Goal: Find contact information: Find contact information

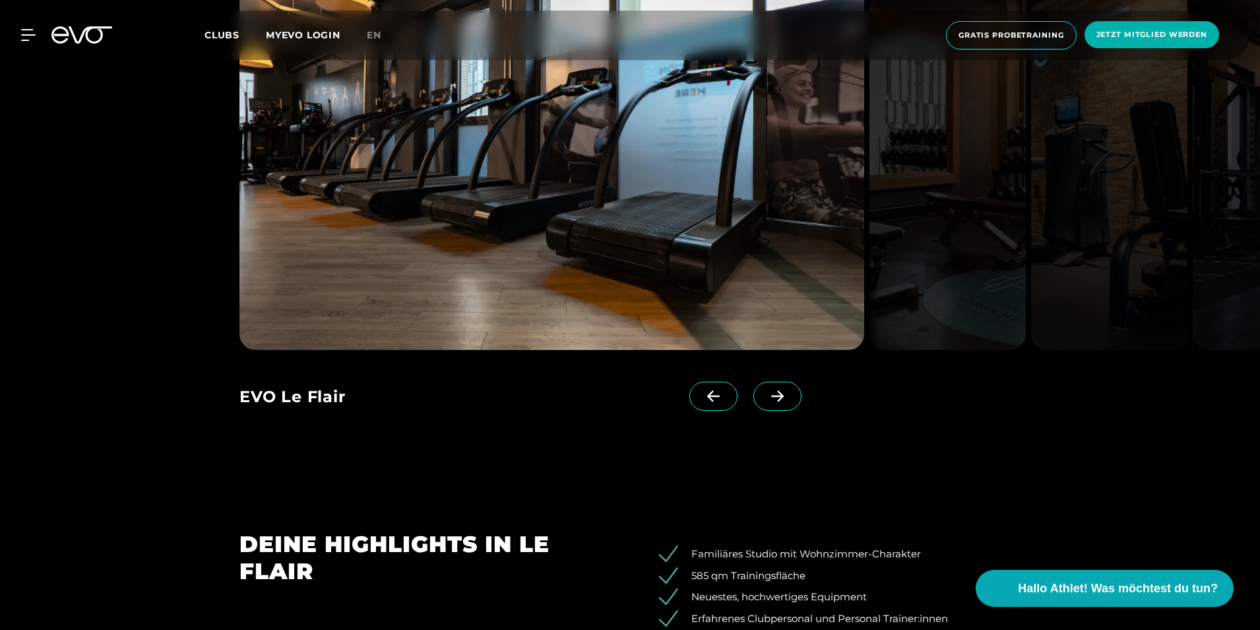
scroll to position [1584, 0]
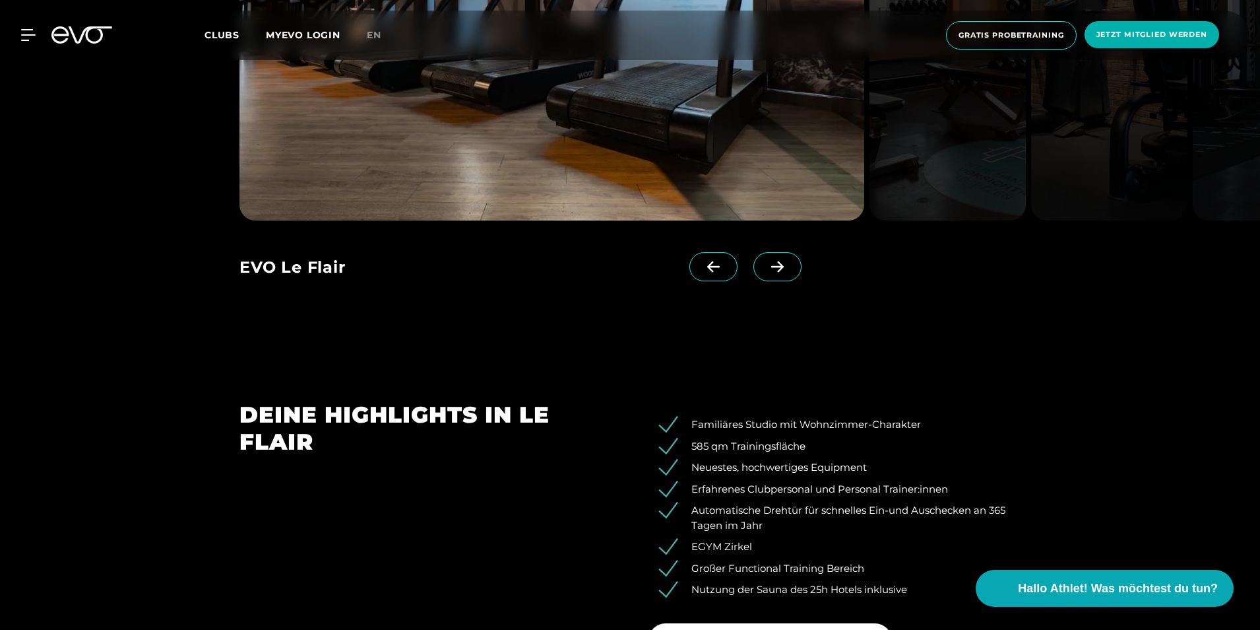
click at [32, 51] on div "MyEVO Login Über EVO Mitgliedschaften Probetraining TAGESPASS EVO Studios [GEOG…" at bounding box center [630, 35] width 1255 height 49
click at [24, 40] on icon at bounding box center [31, 35] width 18 height 11
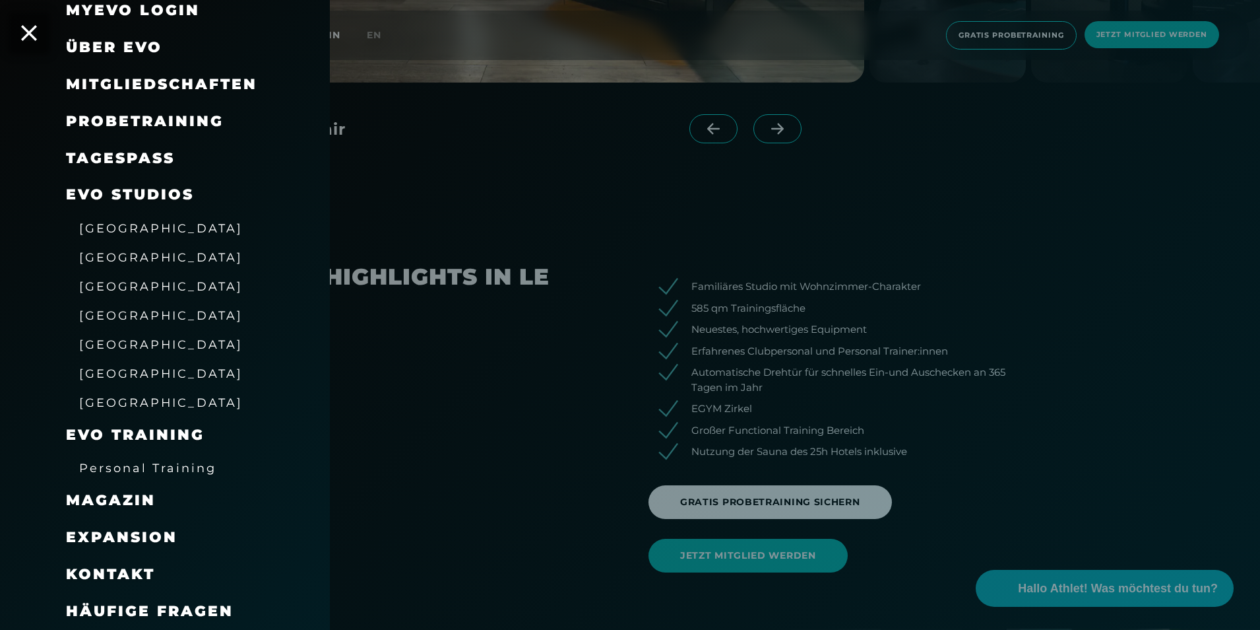
scroll to position [1848, 0]
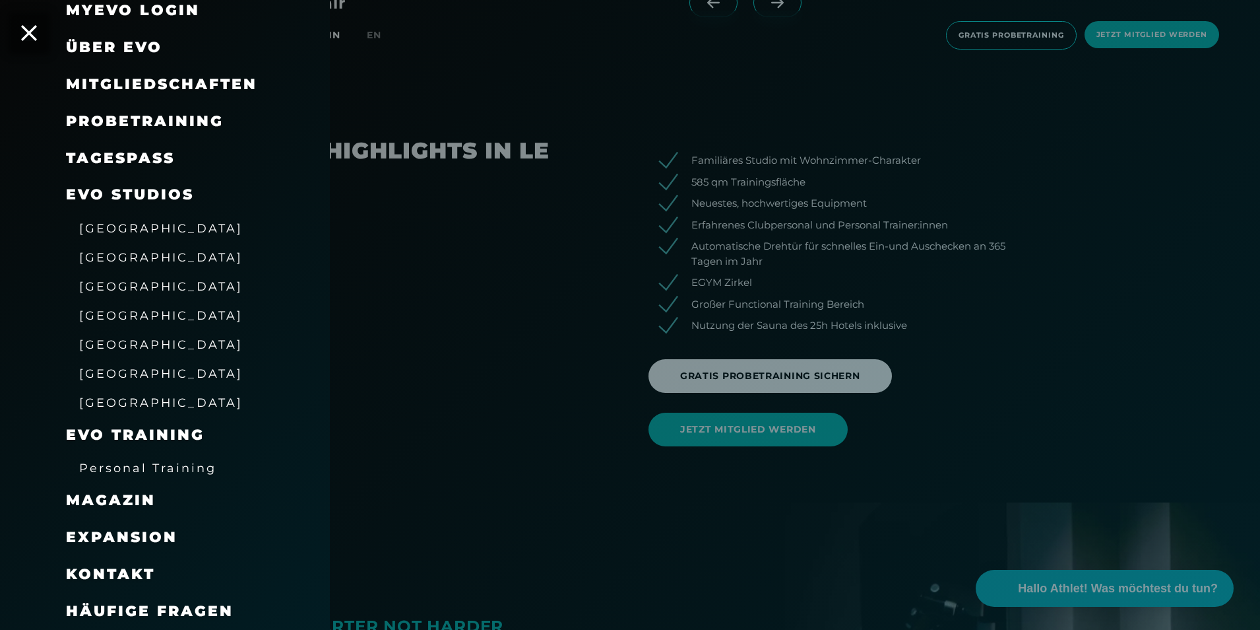
click at [142, 565] on span "Kontakt" at bounding box center [110, 574] width 89 height 18
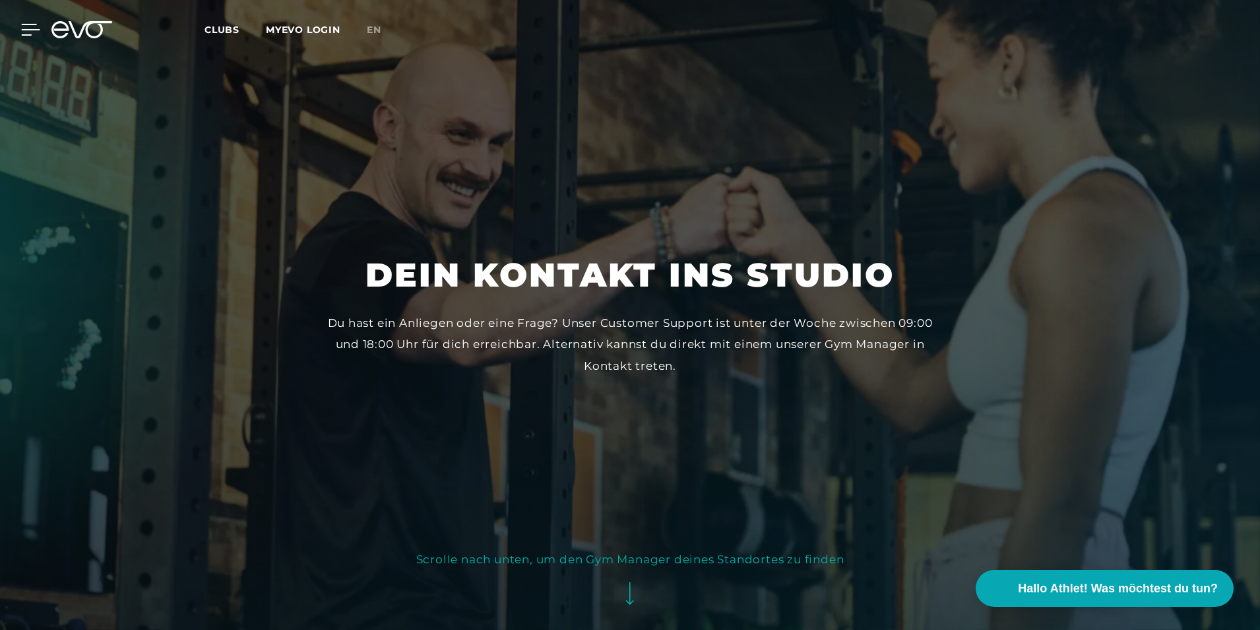
click at [35, 24] on div "MyEVO Login Über EVO Mitgliedschaften Probetraining TAGESPASS EVO Studios [GEOG…" at bounding box center [20, 30] width 46 height 12
click at [32, 25] on icon at bounding box center [28, 29] width 14 height 11
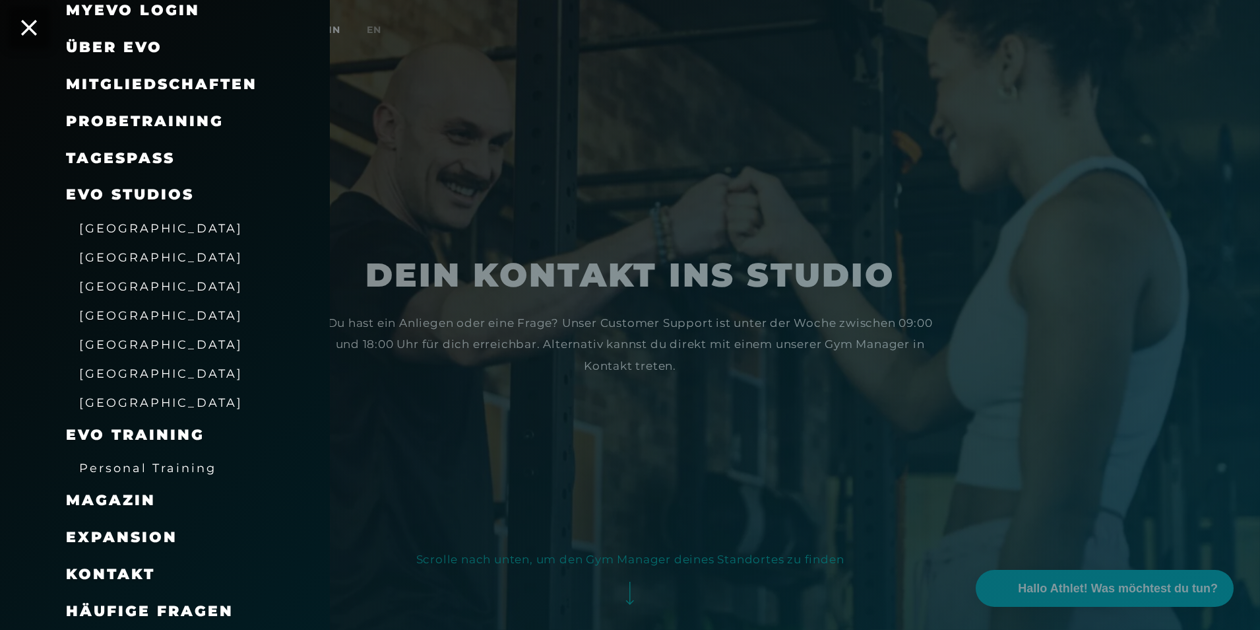
scroll to position [74, 0]
click at [133, 534] on span "Expansion" at bounding box center [122, 537] width 112 height 18
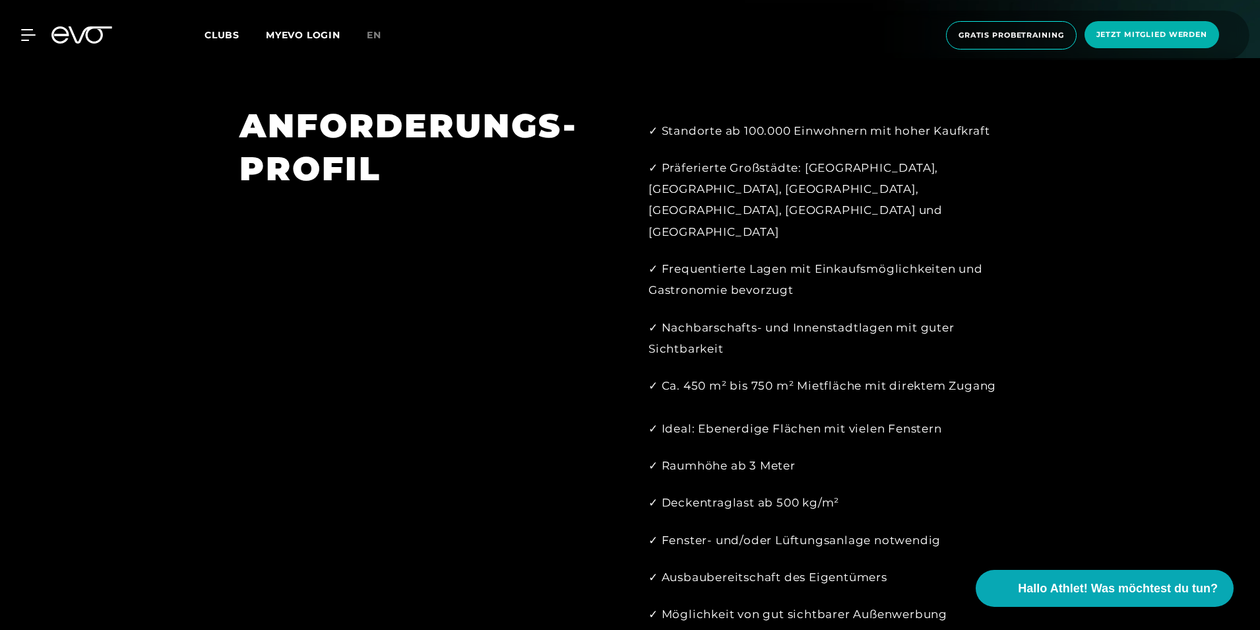
scroll to position [1188, 0]
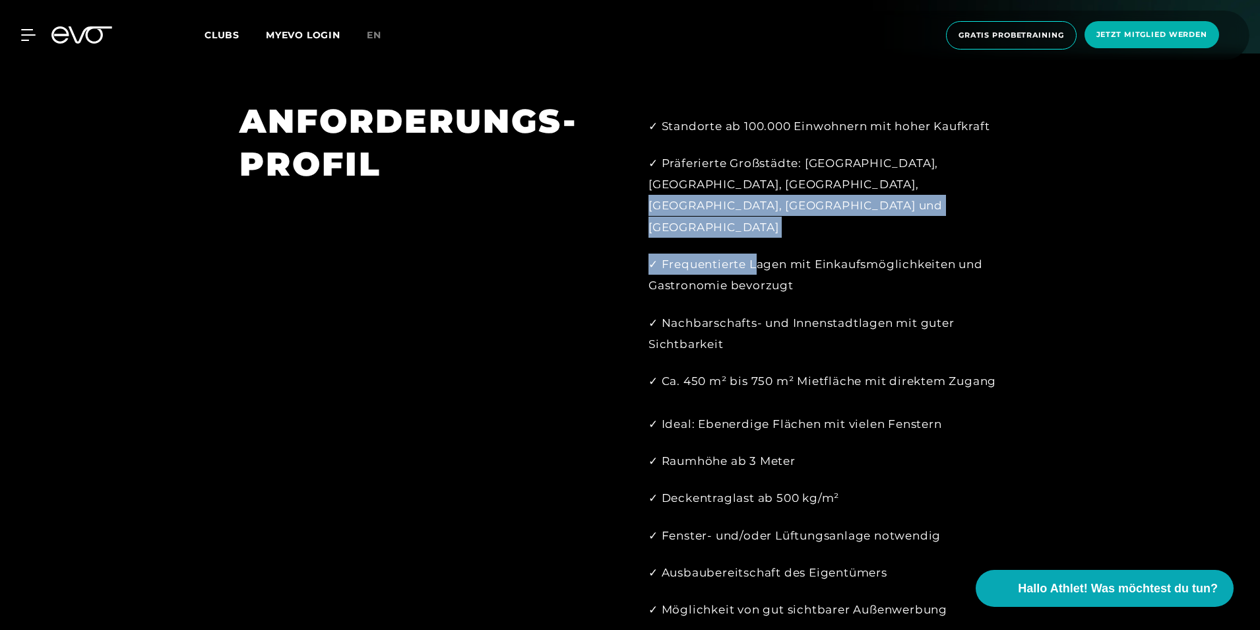
drag, startPoint x: 866, startPoint y: 168, endPoint x: 756, endPoint y: 187, distance: 112.4
click at [756, 187] on div "✓ Standorte ab 100.000 Einwohnern mit hoher Kaufkraft ✓ Präferierte Großstädte:…" at bounding box center [835, 399] width 372 height 569
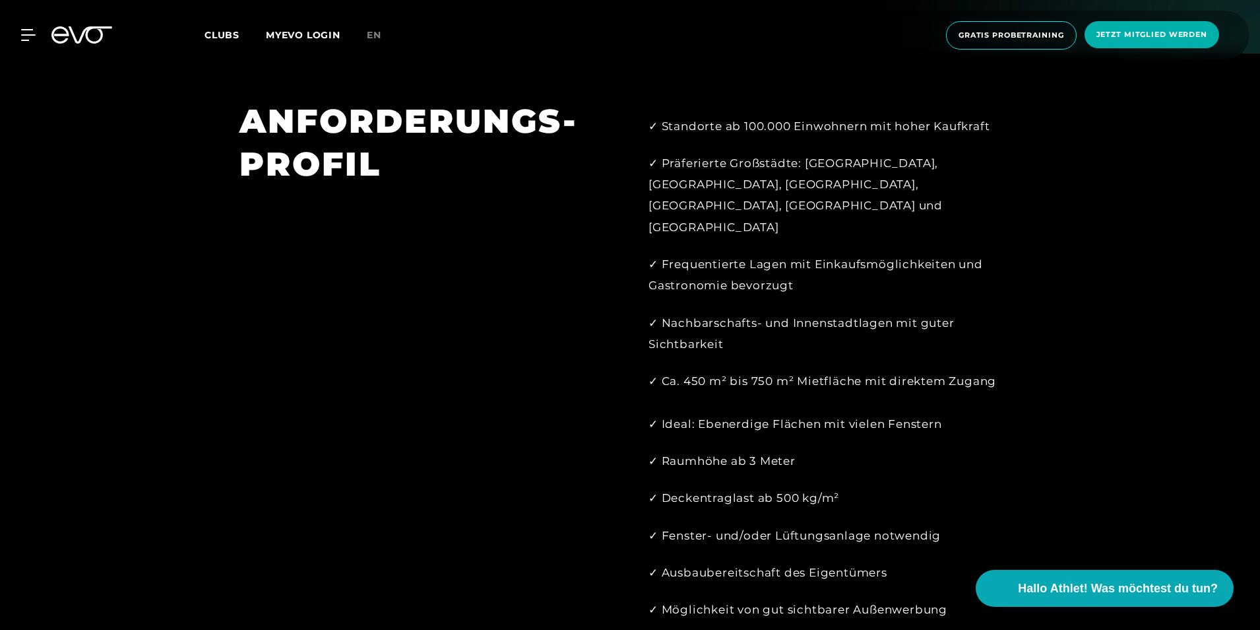
drag, startPoint x: 756, startPoint y: 187, endPoint x: 914, endPoint y: 294, distance: 191.1
click at [914, 312] on div "✓ Nachbarschafts- und Innenstadtlagen mit guter Sichtbarkeit" at bounding box center [835, 333] width 372 height 43
drag, startPoint x: 705, startPoint y: 325, endPoint x: 780, endPoint y: 326, distance: 74.6
click at [780, 370] on div "✓ Ca. 450 m² bis 750 m² Mietfläche mit direktem Zugang ✓ Ideal: Ebenerdige Fläc…" at bounding box center [835, 402] width 372 height 64
drag, startPoint x: 780, startPoint y: 326, endPoint x: 851, endPoint y: 339, distance: 71.8
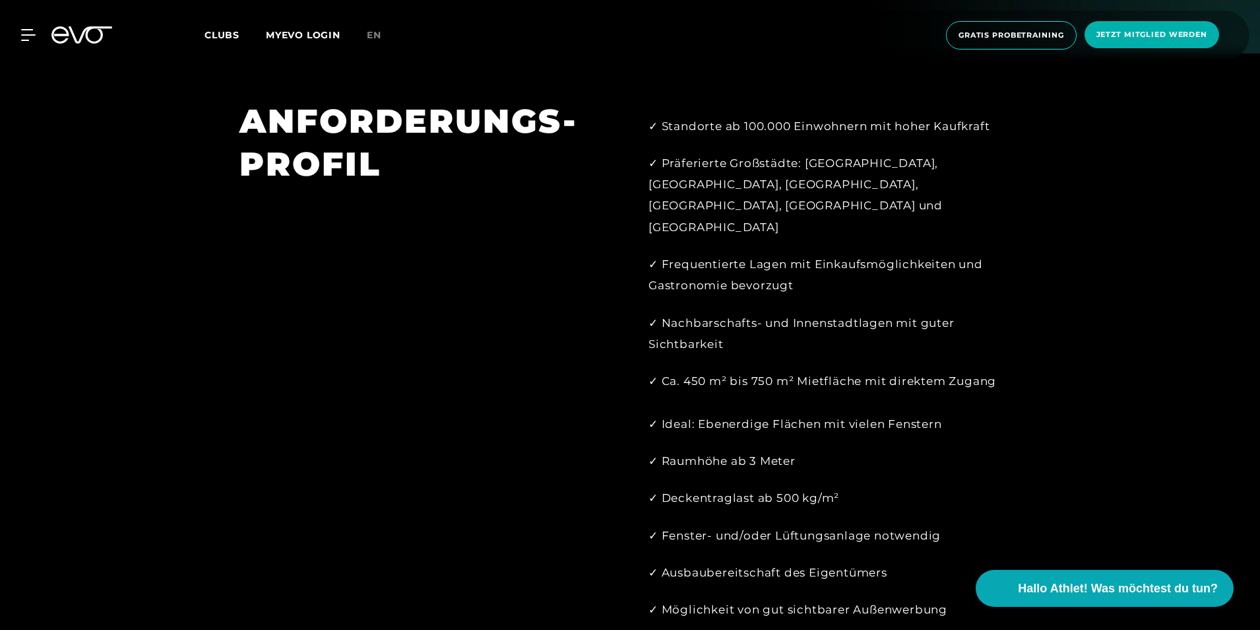
click at [846, 370] on div "✓ Ca. 450 m² bis 750 m² Mietfläche mit direktem Zugang ✓ Ideal: Ebenerdige Fläc…" at bounding box center [835, 402] width 372 height 64
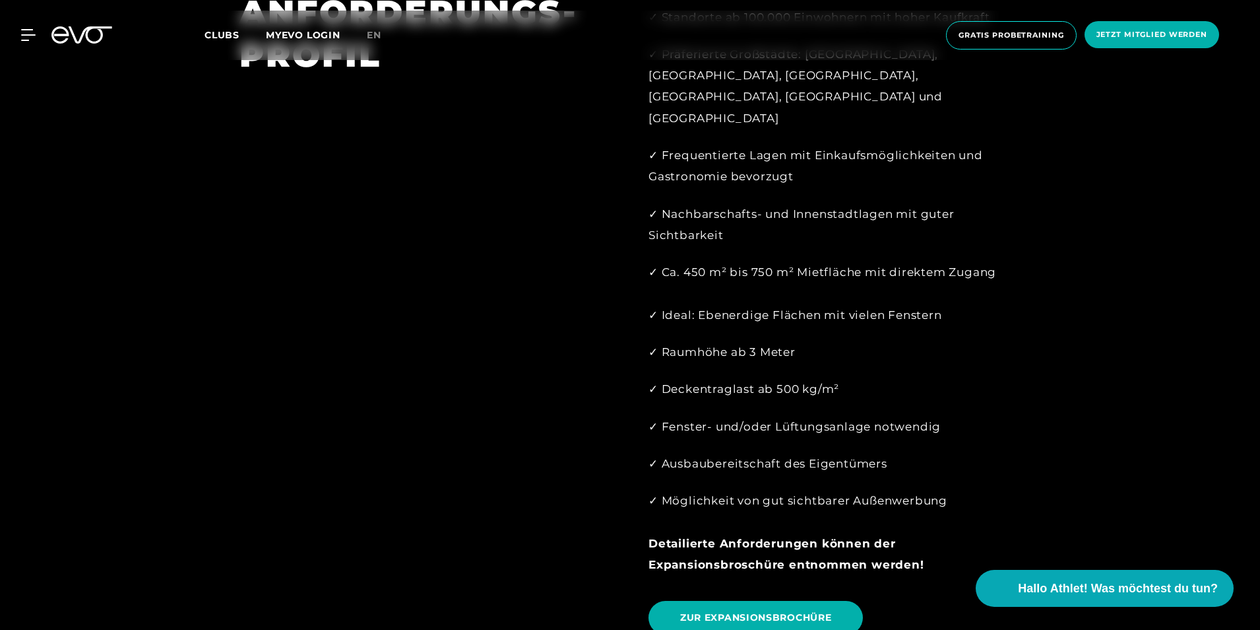
scroll to position [1320, 0]
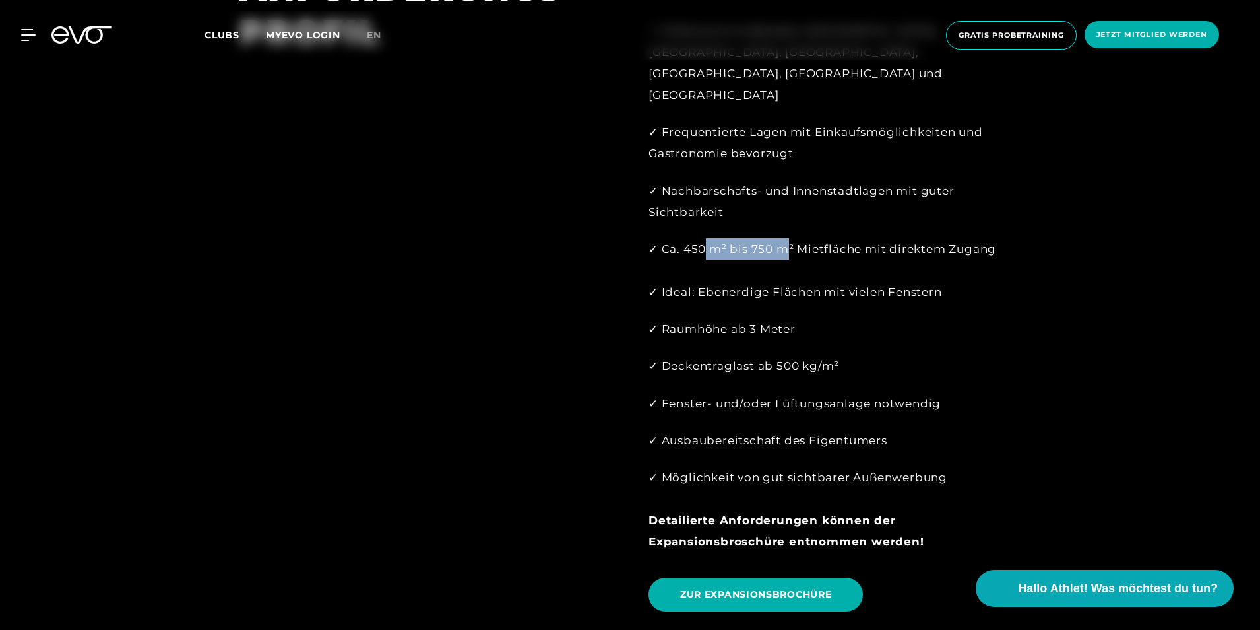
drag, startPoint x: 712, startPoint y: 195, endPoint x: 784, endPoint y: 197, distance: 72.0
click at [784, 238] on div "✓ Ca. 450 m² bis 750 m² Mietfläche mit direktem Zugang ✓ Ideal: Ebenerdige Fläc…" at bounding box center [835, 270] width 372 height 64
drag, startPoint x: 784, startPoint y: 197, endPoint x: 801, endPoint y: 199, distance: 17.3
click at [801, 238] on div "✓ Ca. 450 m² bis 750 m² Mietfläche mit direktem Zugang ✓ Ideal: Ebenerdige Fläc…" at bounding box center [835, 270] width 372 height 64
drag, startPoint x: 789, startPoint y: 189, endPoint x: 638, endPoint y: 194, distance: 150.5
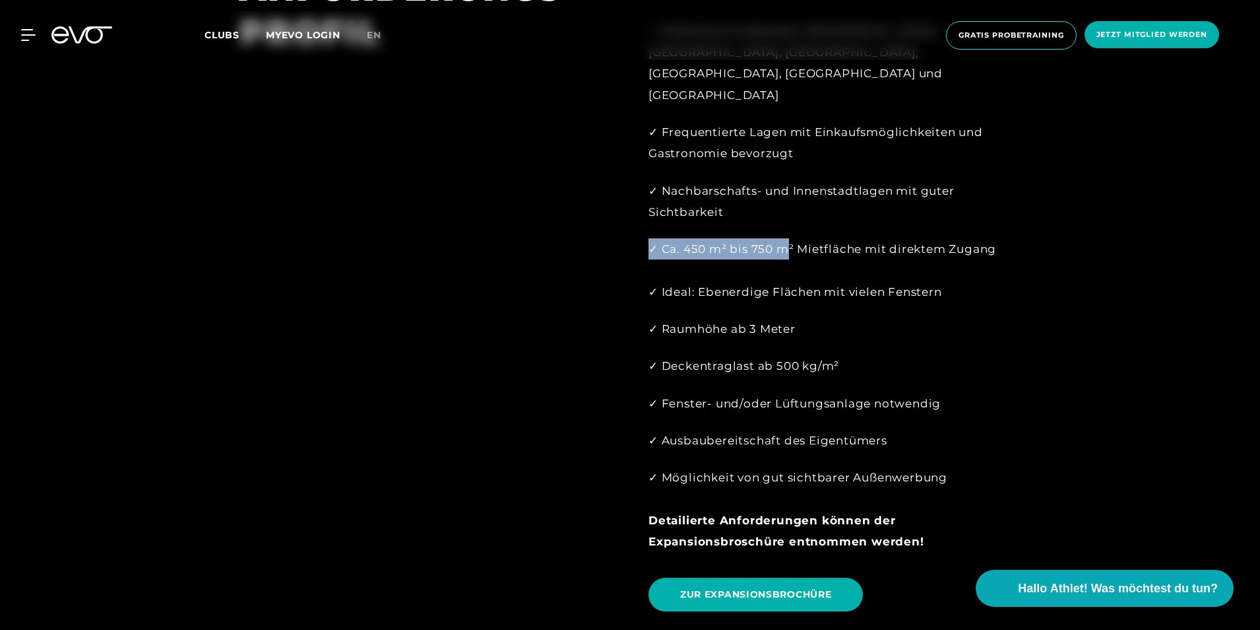
click at [638, 194] on div "✓ Standorte ab 100.000 Einwohnern mit hoher Kaufkraft ✓ Präferierte Großstädte:…" at bounding box center [834, 295] width 409 height 654
drag, startPoint x: 638, startPoint y: 194, endPoint x: 793, endPoint y: 188, distance: 155.2
click at [793, 238] on div "✓ Ca. 450 m² bis 750 m² Mietfläche mit direktem Zugang ✓ Ideal: Ebenerdige Fläc…" at bounding box center [835, 270] width 372 height 64
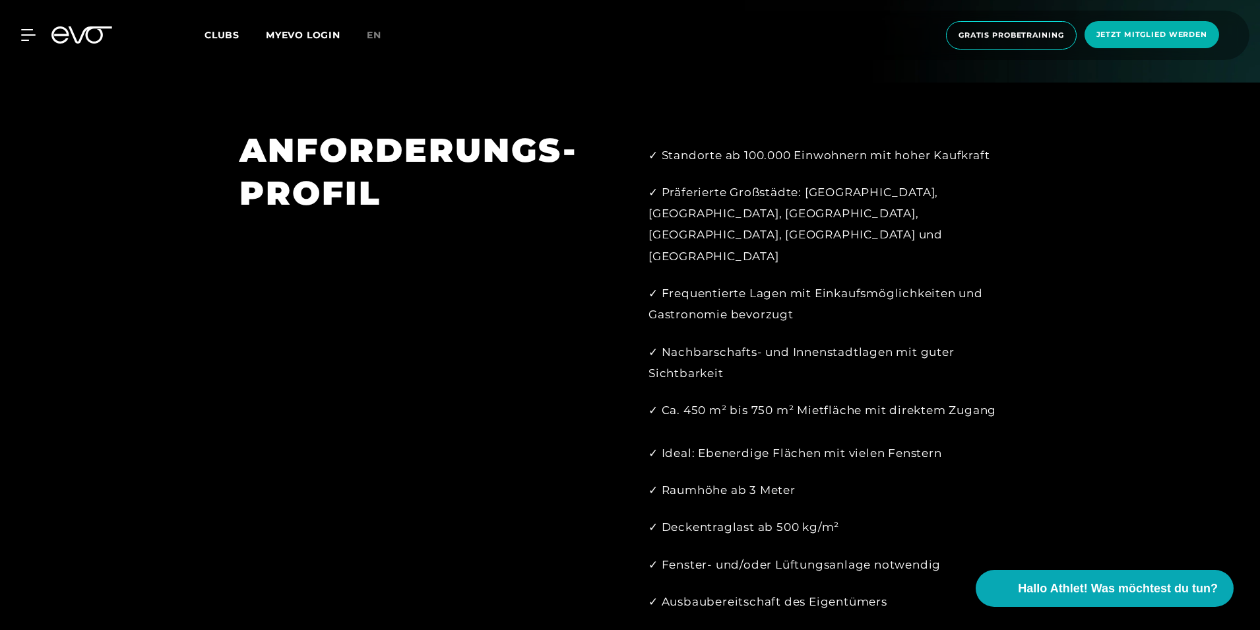
scroll to position [990, 0]
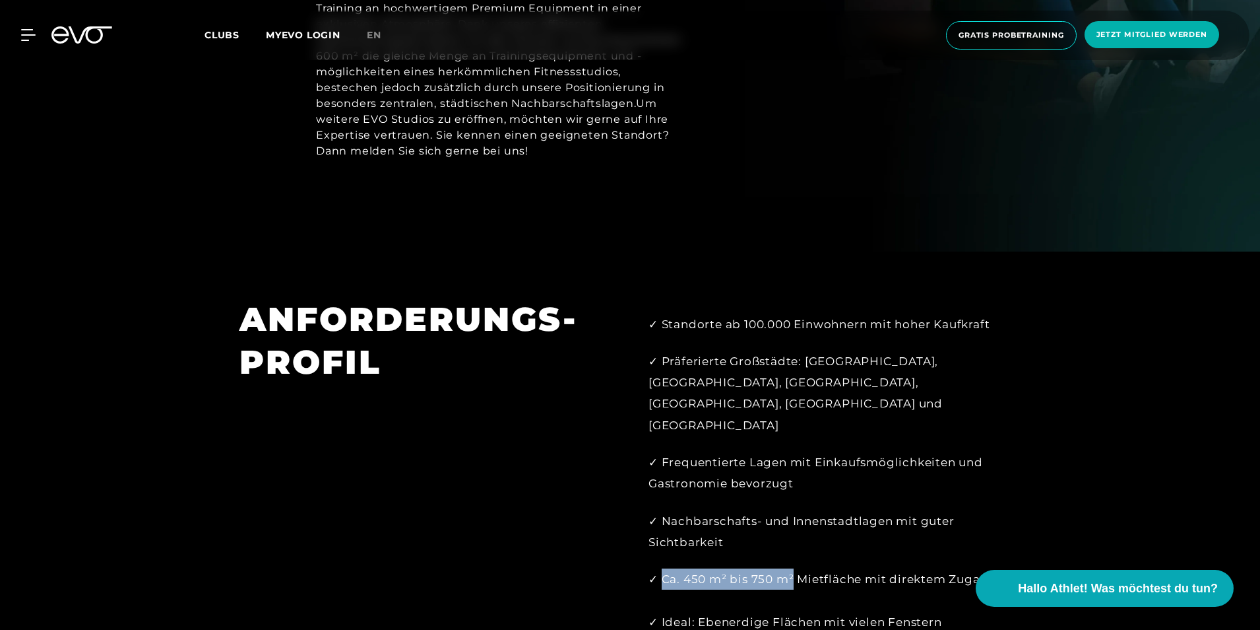
drag, startPoint x: 795, startPoint y: 515, endPoint x: 661, endPoint y: 505, distance: 135.0
click at [661, 505] on div "✓ Standorte ab 100.000 Einwohnern mit hoher Kaufkraft ✓ Präferierte Großstädte:…" at bounding box center [835, 597] width 372 height 569
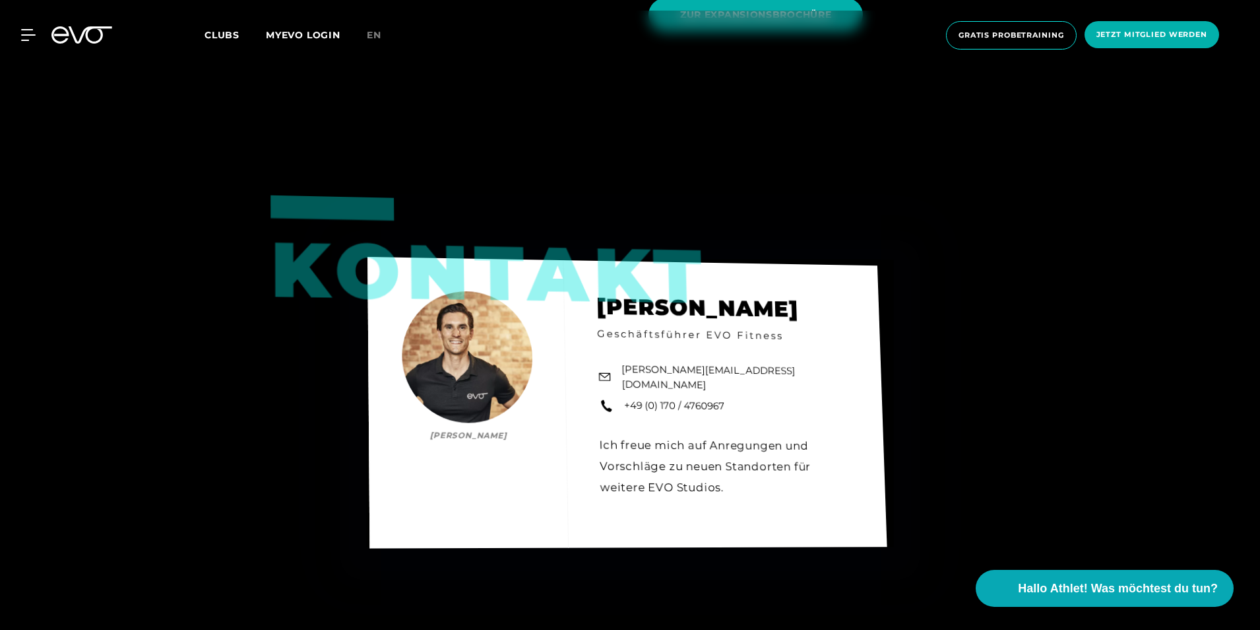
scroll to position [2071, 0]
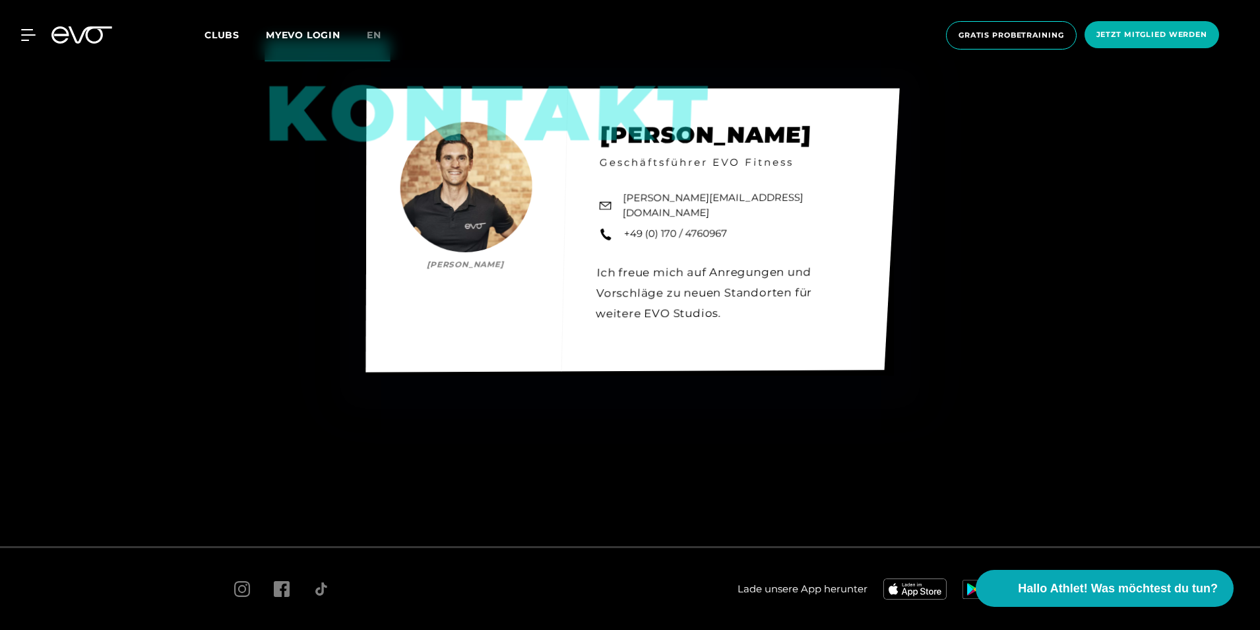
drag, startPoint x: 744, startPoint y: 98, endPoint x: 606, endPoint y: 78, distance: 138.7
click at [606, 88] on div "Kontakt [PERSON_NAME] [PERSON_NAME] Geschäftsführer EVO Fitness [PERSON_NAME][E…" at bounding box center [633, 230] width 534 height 284
drag, startPoint x: 606, startPoint y: 78, endPoint x: 599, endPoint y: 83, distance: 9.0
copy h2 "[PERSON_NAME]"
